Goal: Find specific page/section: Find specific page/section

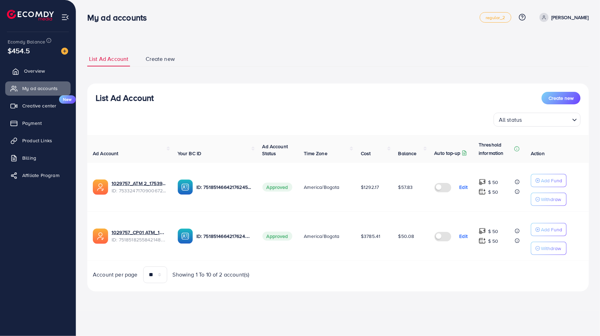
click at [34, 71] on span "Overview" at bounding box center [34, 70] width 21 height 7
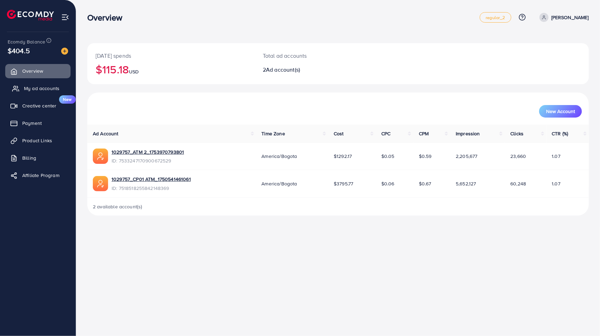
click at [26, 91] on span "My ad accounts" at bounding box center [41, 88] width 35 height 7
